Goal: Check status: Check status

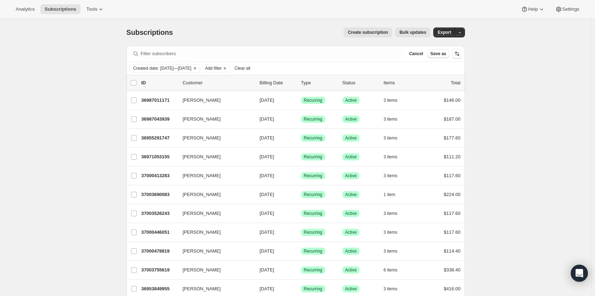
click at [198, 69] on icon "Clear" at bounding box center [195, 69] width 6 height 6
click at [154, 68] on icon "Add filter" at bounding box center [152, 68] width 3 height 3
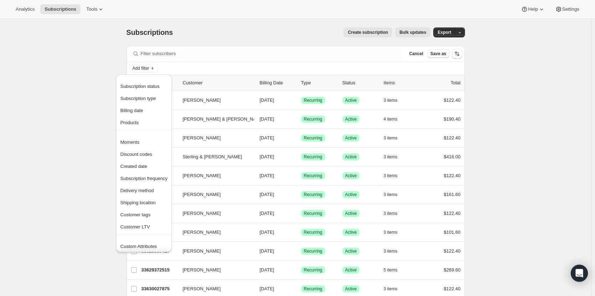
click at [139, 165] on span "Created date" at bounding box center [133, 166] width 27 height 5
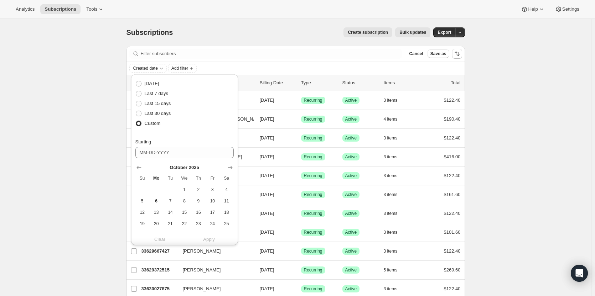
click at [140, 167] on icon "Show previous month, September 2025" at bounding box center [138, 167] width 7 height 7
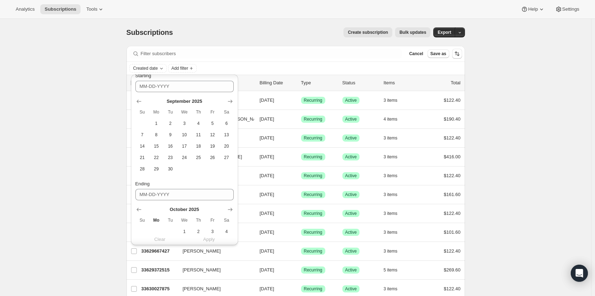
scroll to position [72, 0]
click at [160, 162] on span "29" at bounding box center [156, 163] width 8 height 6
type input "[DATE]"
click at [139, 205] on icon "Show previous month, September 2025" at bounding box center [138, 203] width 7 height 7
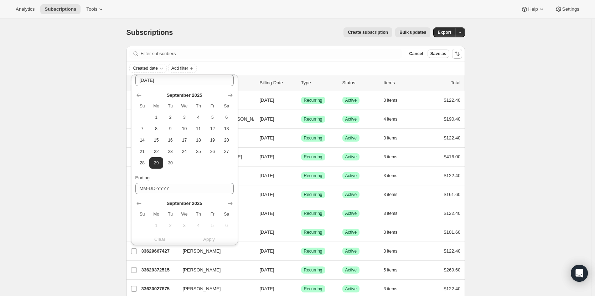
scroll to position [131, 0]
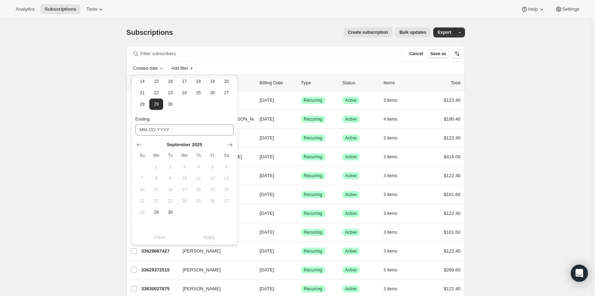
click at [171, 212] on span "30" at bounding box center [170, 213] width 8 height 6
type input "[DATE]"
click at [208, 237] on span "Apply" at bounding box center [209, 237] width 12 height 7
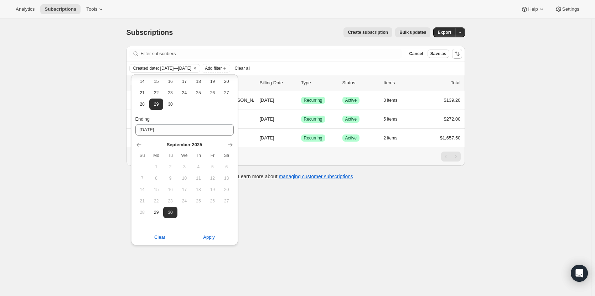
click at [338, 203] on div "Subscriptions. This page is ready Subscriptions Create subscription Bulk update…" at bounding box center [295, 167] width 591 height 296
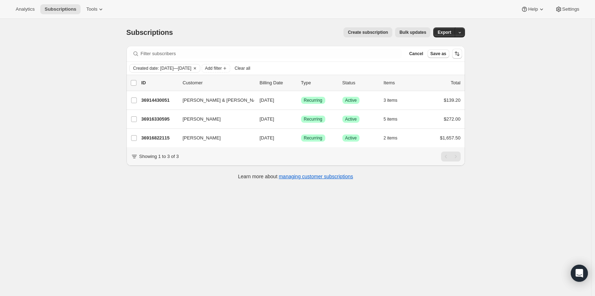
click at [153, 102] on p "36914430051" at bounding box center [159, 100] width 36 height 7
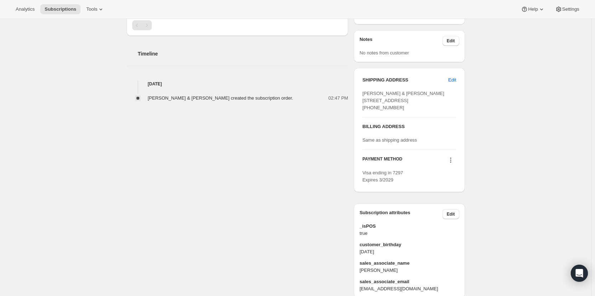
scroll to position [257, 0]
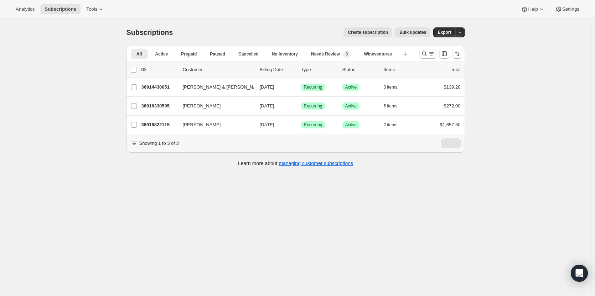
click at [161, 105] on p "36916330595" at bounding box center [159, 106] width 36 height 7
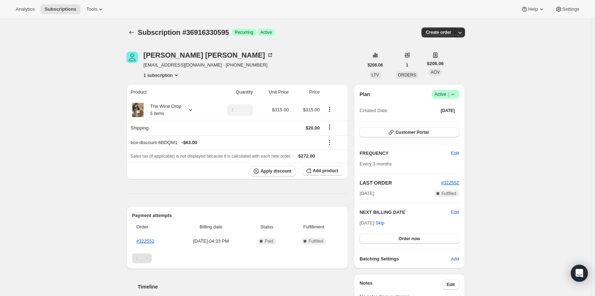
click at [168, 52] on div "Hayden Grooms" at bounding box center [208, 55] width 130 height 7
click at [133, 35] on icon "Subscriptions" at bounding box center [131, 32] width 7 height 7
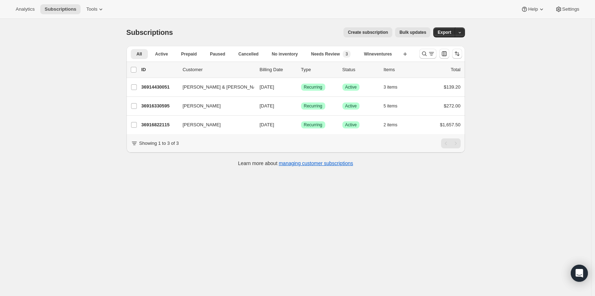
click at [163, 124] on p "36916822115" at bounding box center [159, 124] width 36 height 7
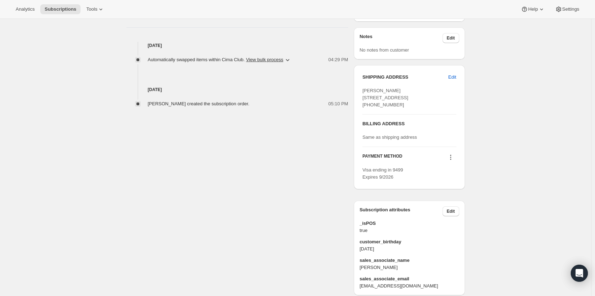
scroll to position [293, 0]
